Goal: Find specific page/section: Find specific page/section

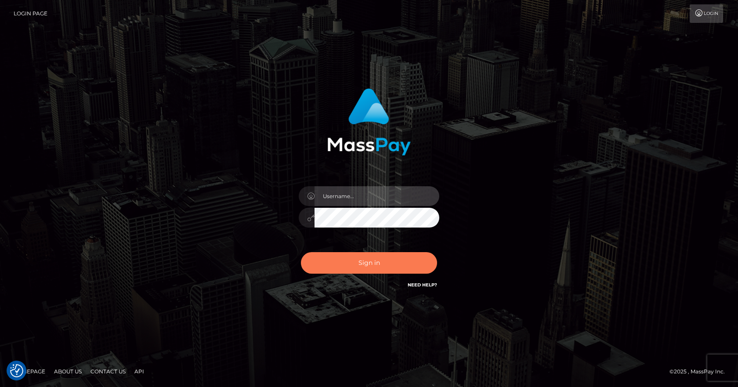
type input "vlad"
click at [370, 272] on button "Sign in" at bounding box center [369, 263] width 136 height 22
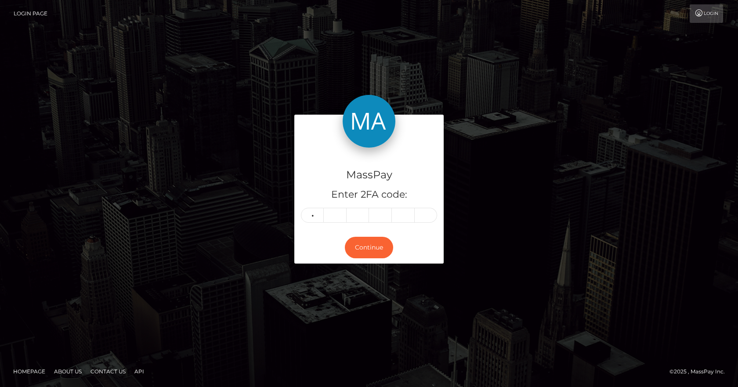
type input "1"
type input "6"
type input "9"
type input "0"
type input "8"
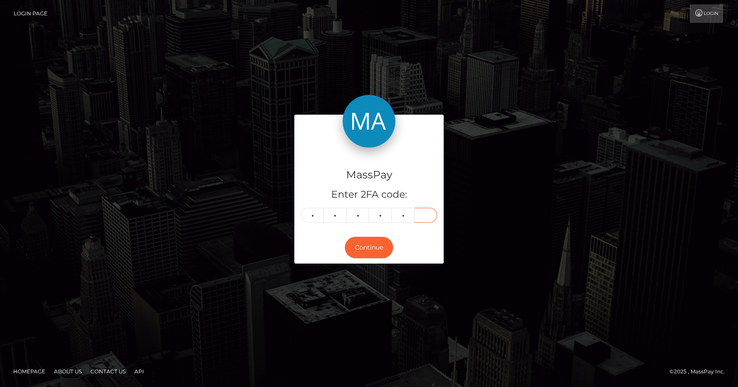
type input "5"
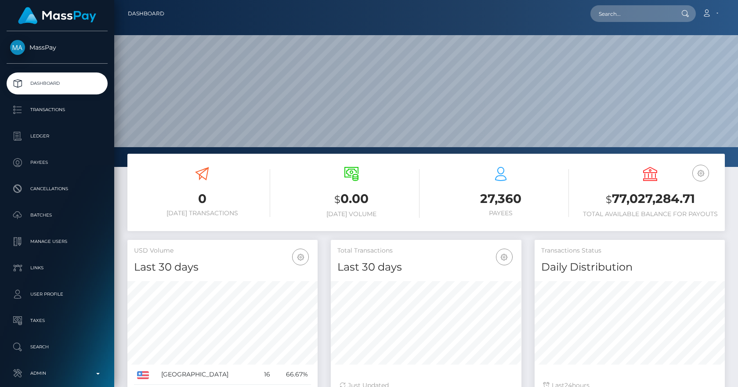
scroll to position [156, 191]
click at [606, 20] on input "text" at bounding box center [632, 13] width 83 height 17
paste input "25e365d1-bab8-4cb9-b6ae-e2f25eb452f8"
type input "25e365d1-bab8-4cb9-b6ae-e2f25eb452f8"
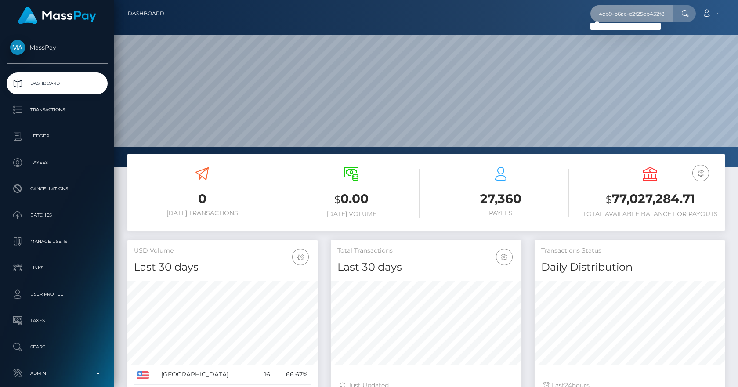
scroll to position [0, 0]
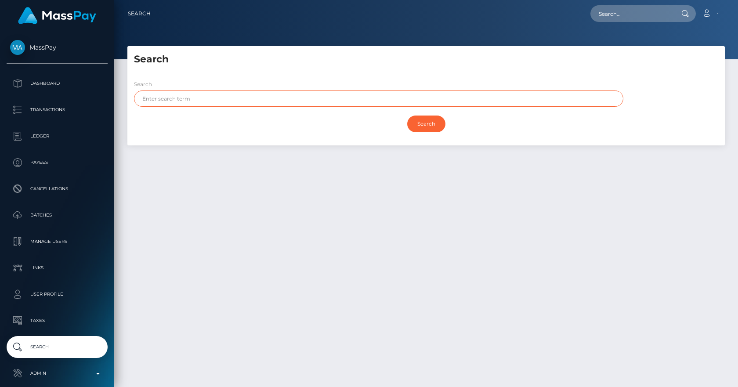
click at [298, 98] on input "text" at bounding box center [379, 99] width 490 height 16
type input "ansari"
click at [407, 116] on input "Search" at bounding box center [426, 124] width 38 height 17
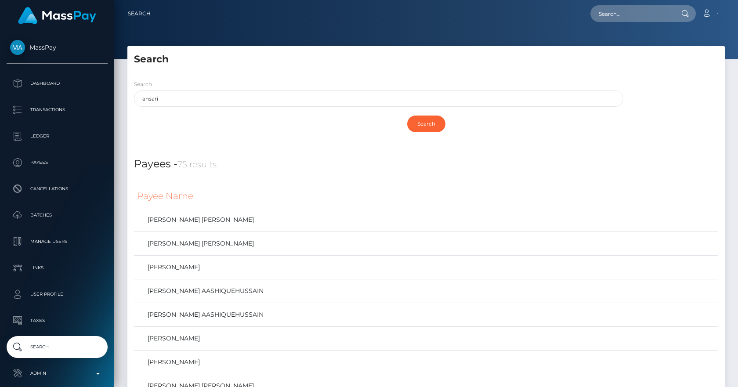
click at [276, 130] on div "Search" at bounding box center [426, 123] width 585 height 25
click at [646, 7] on input "text" at bounding box center [632, 13] width 83 height 17
paste input "4a9c73d4-d4a2-4284-b14b-f5746f829dfb"
type input "4a9c73d4-d4a2-4284-b14b-f5746f829dfb"
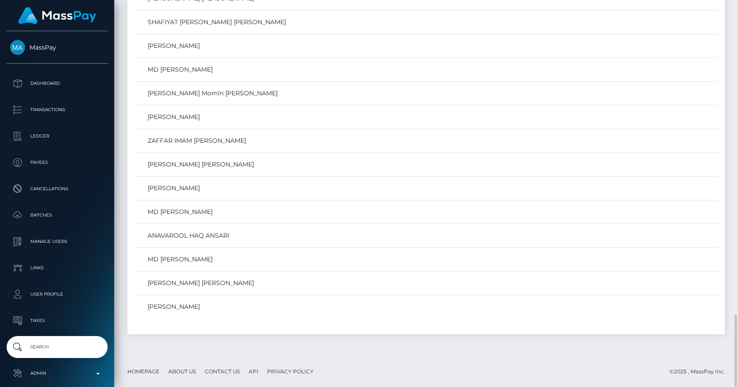
scroll to position [1282, 0]
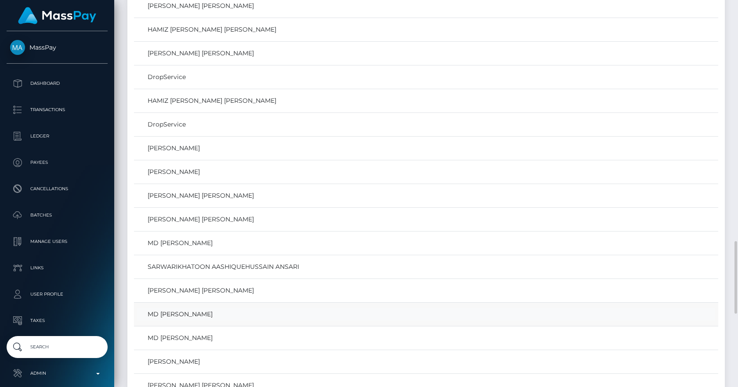
click at [174, 316] on link "MD ARIF ANSARI" at bounding box center [426, 314] width 578 height 13
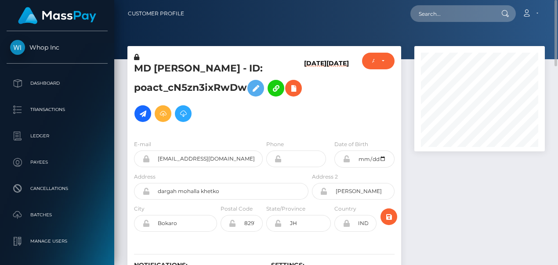
click at [318, 109] on h6 "[DATE]" at bounding box center [315, 95] width 22 height 70
